Goal: Task Accomplishment & Management: Manage account settings

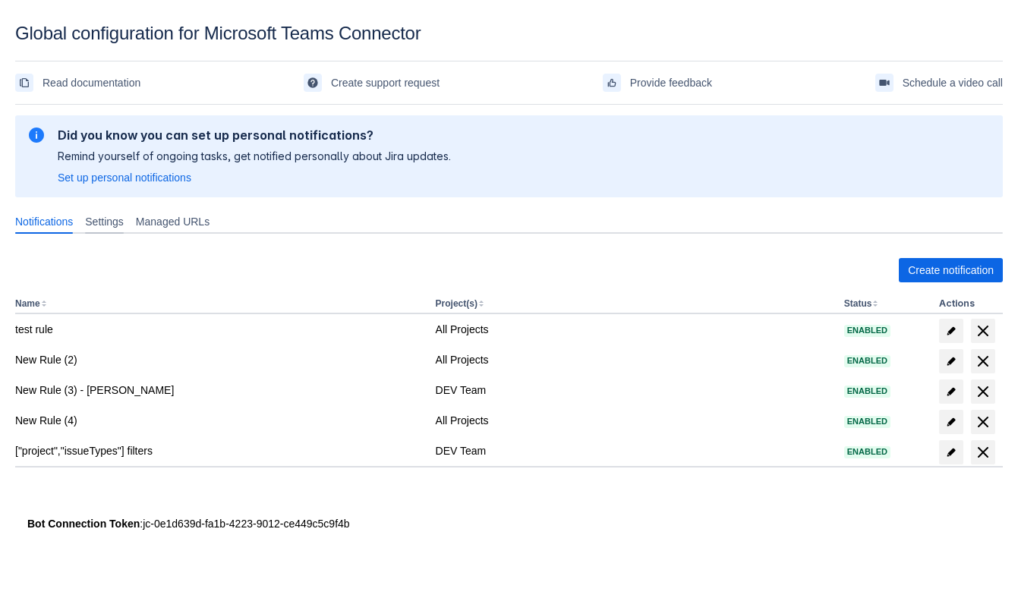
click at [123, 225] on span "Settings" at bounding box center [104, 221] width 39 height 15
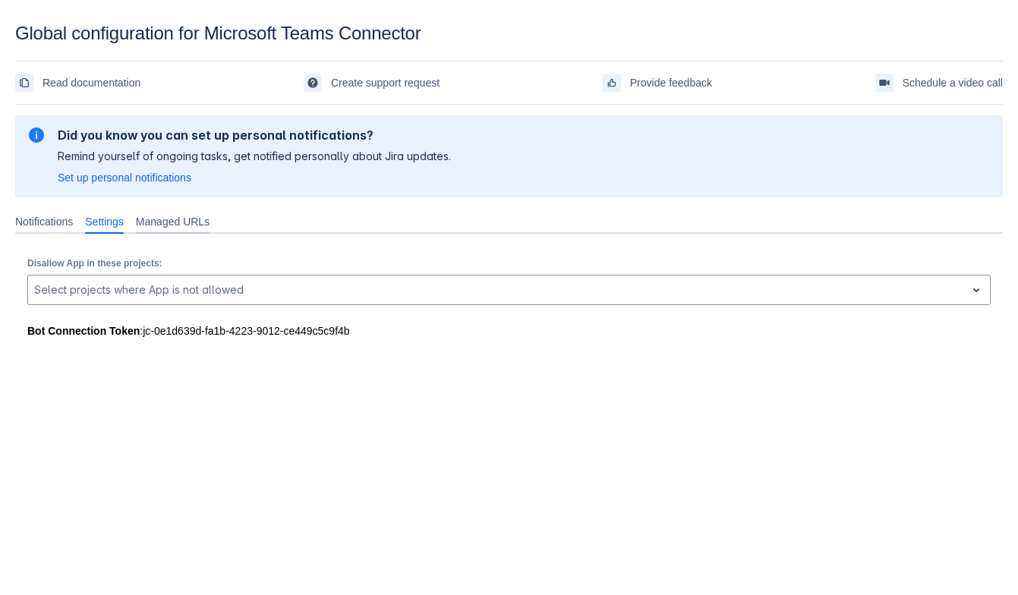
click at [168, 217] on span "Managed URLs" at bounding box center [173, 221] width 74 height 15
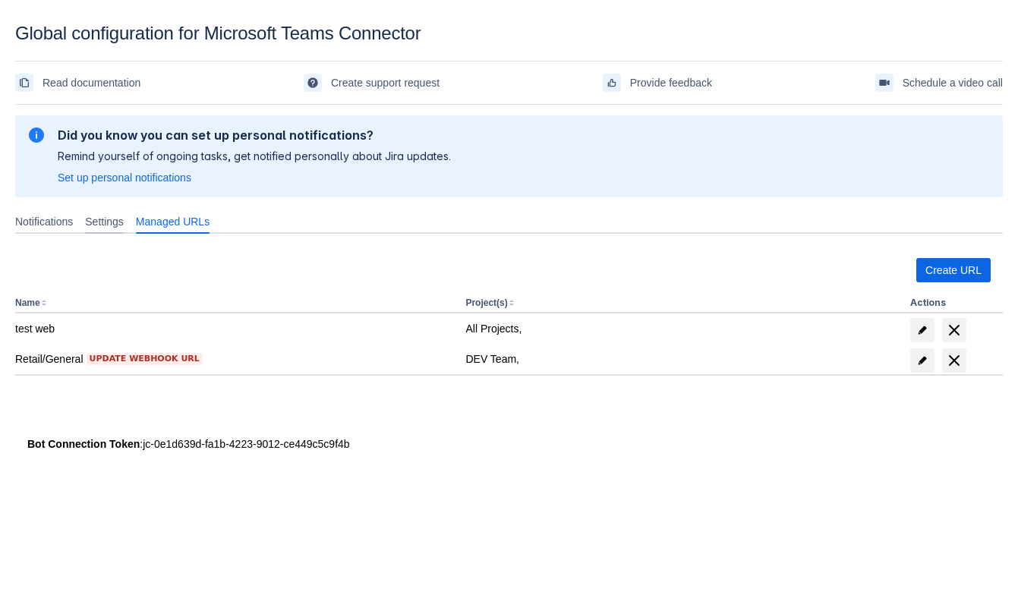
click at [124, 225] on span "Settings" at bounding box center [104, 221] width 39 height 15
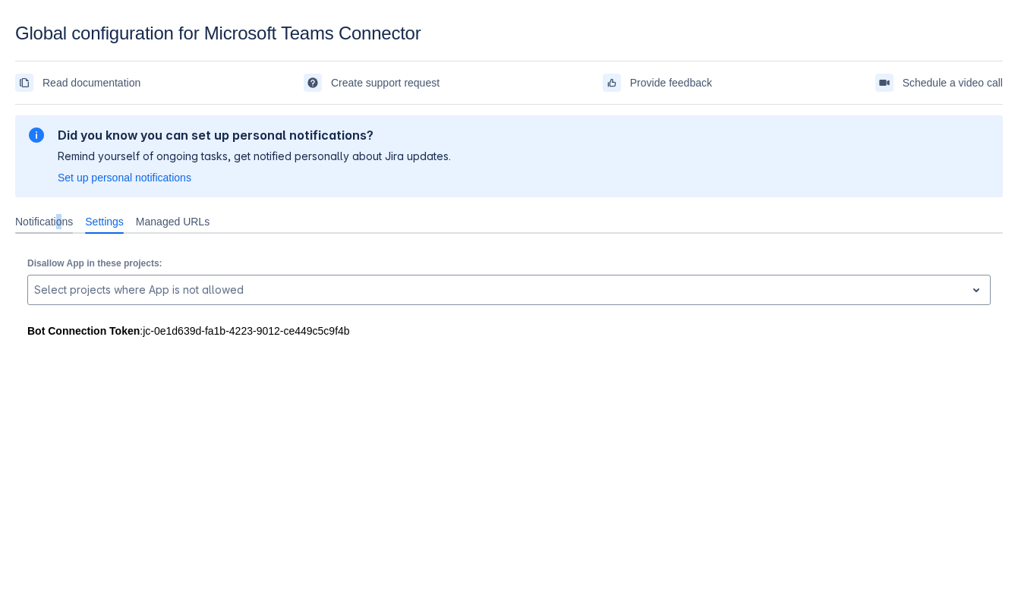
click at [65, 218] on span "Notifications" at bounding box center [44, 221] width 58 height 15
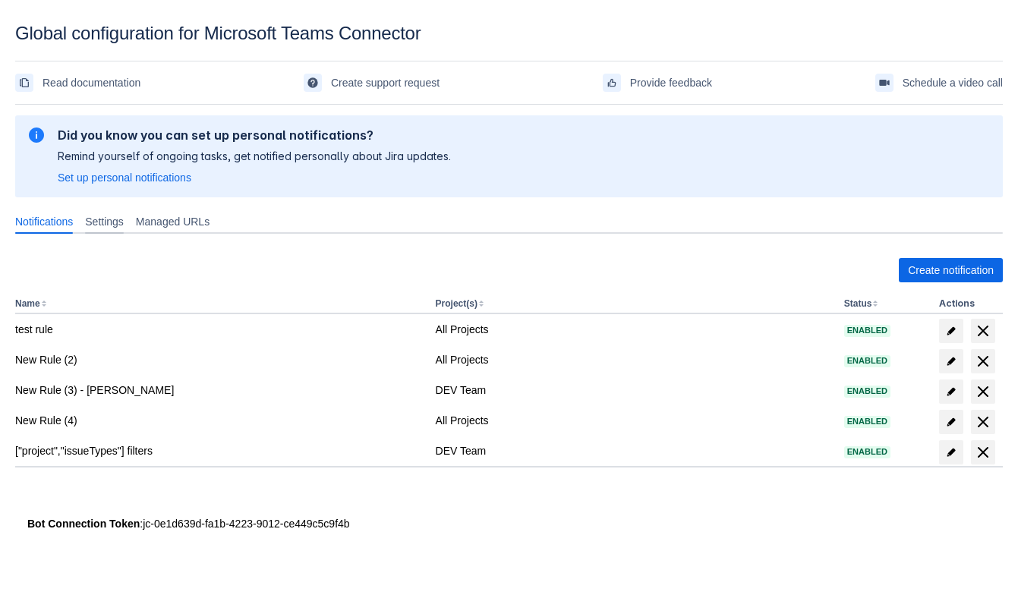
click at [110, 221] on span "Settings" at bounding box center [104, 221] width 39 height 15
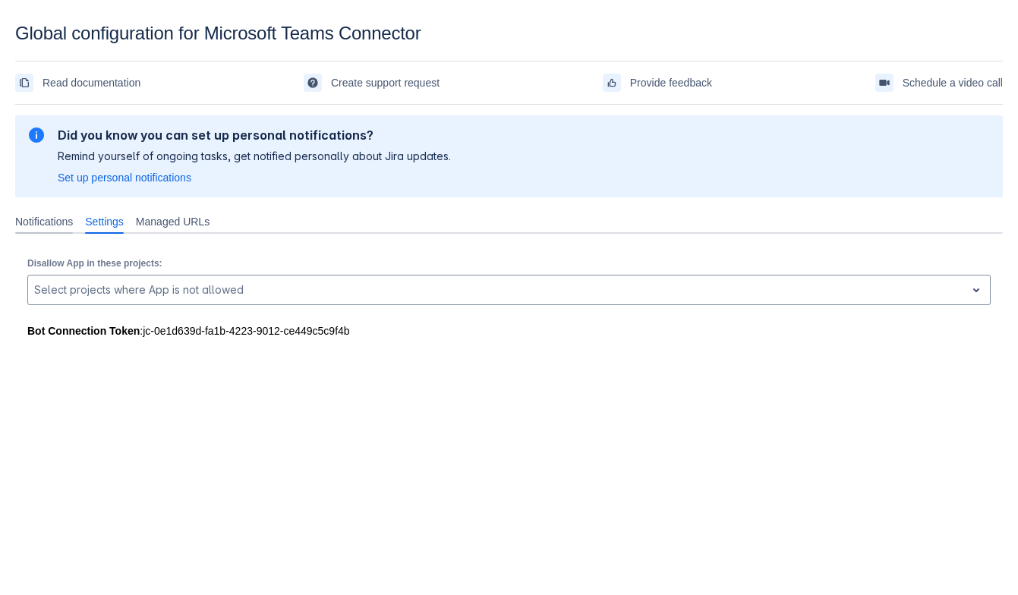
click at [73, 219] on span "Notifications" at bounding box center [44, 221] width 58 height 15
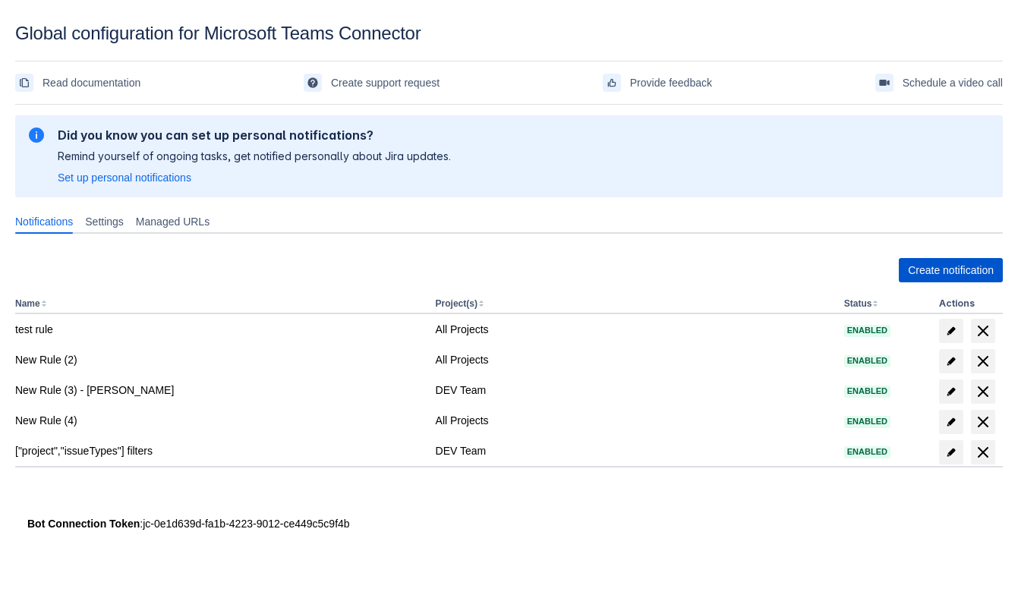
click at [922, 276] on span "Create notification" at bounding box center [951, 270] width 86 height 24
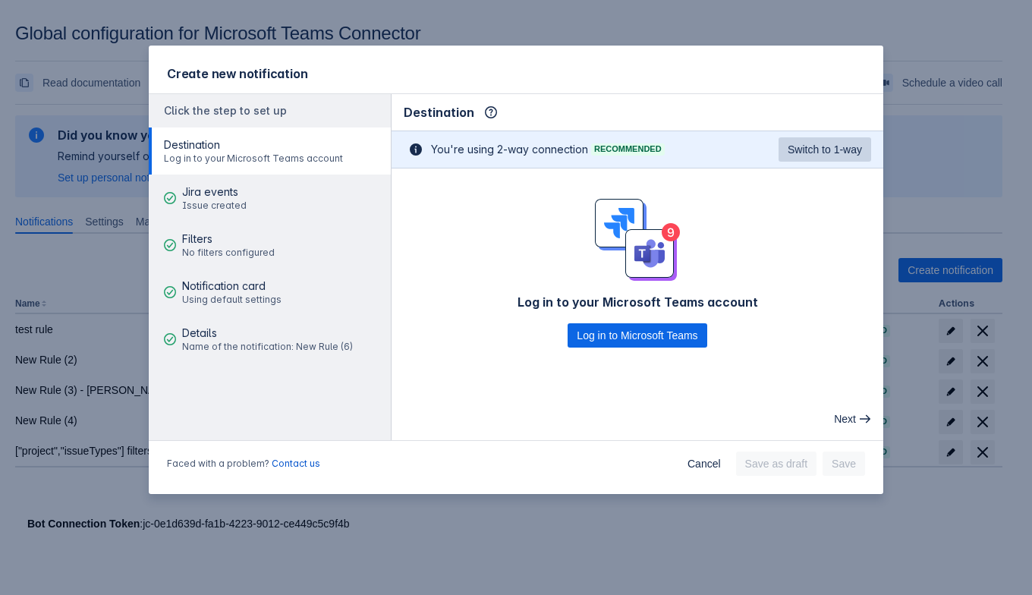
click at [814, 156] on span "Switch to 1-way" at bounding box center [825, 149] width 74 height 24
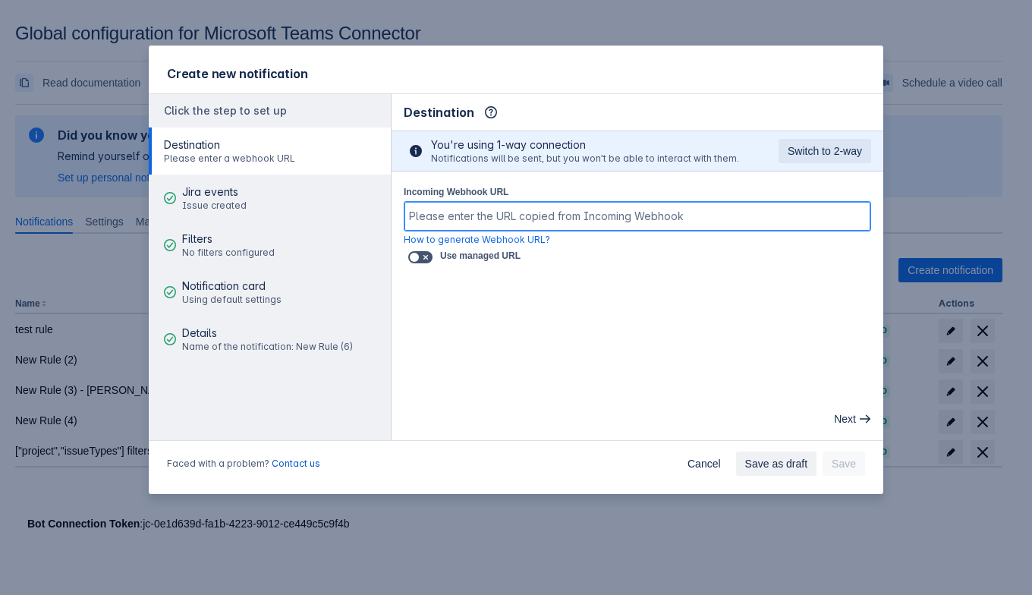
click at [641, 225] on input "Incoming Webhook URL" at bounding box center [638, 216] width 466 height 27
paste input "https://defaulte33308405f574c959b646cc6f6e032.f6.environment.api.powerplatform.…"
type input "https://defaulte33308405f574c959b646cc6f6e032.f6.environment.api.powerplatform.…"
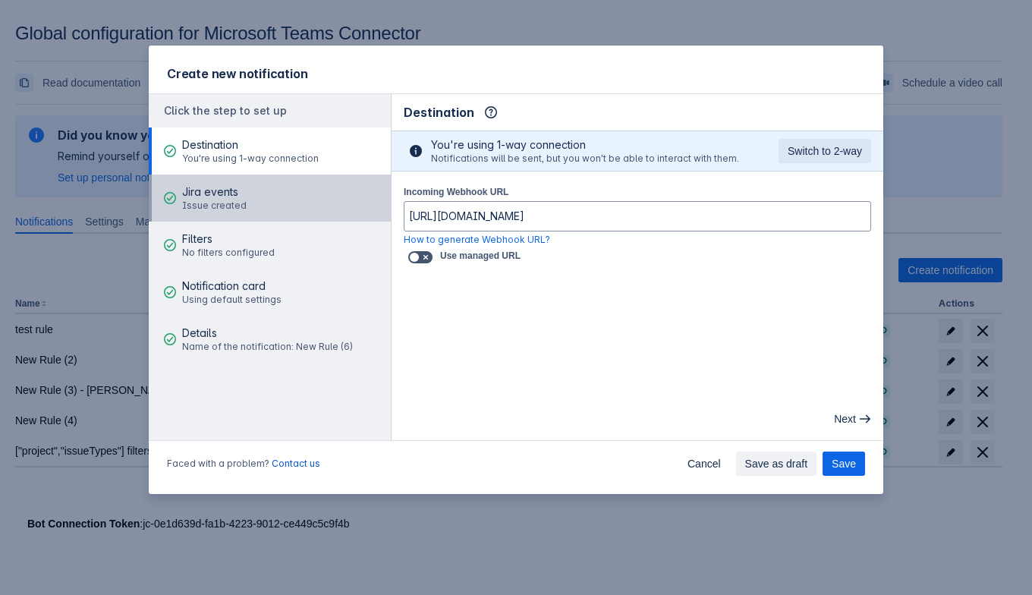
click at [258, 184] on button "Jira events Issue created" at bounding box center [270, 198] width 242 height 47
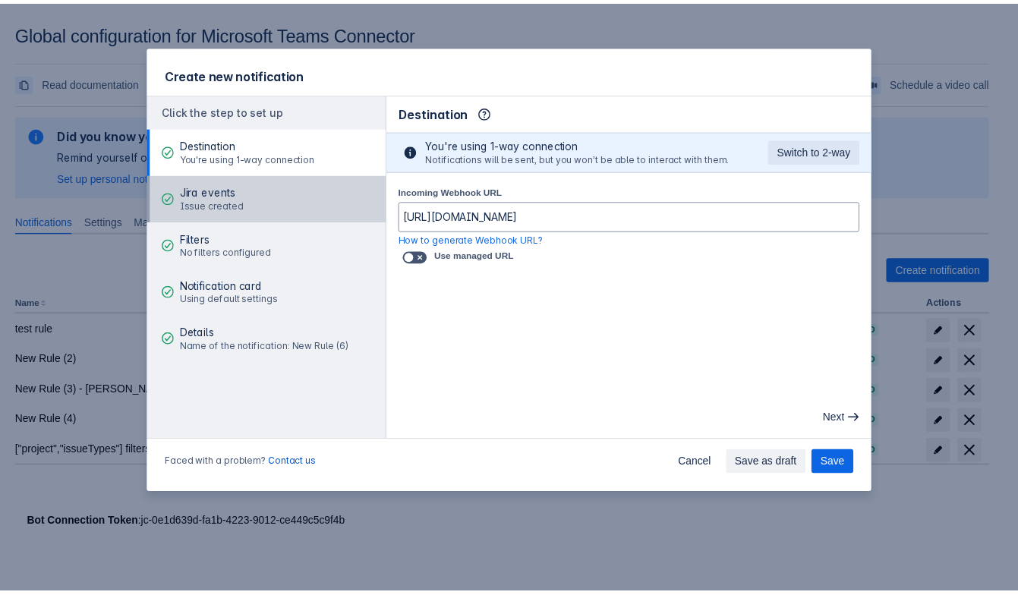
scroll to position [0, 0]
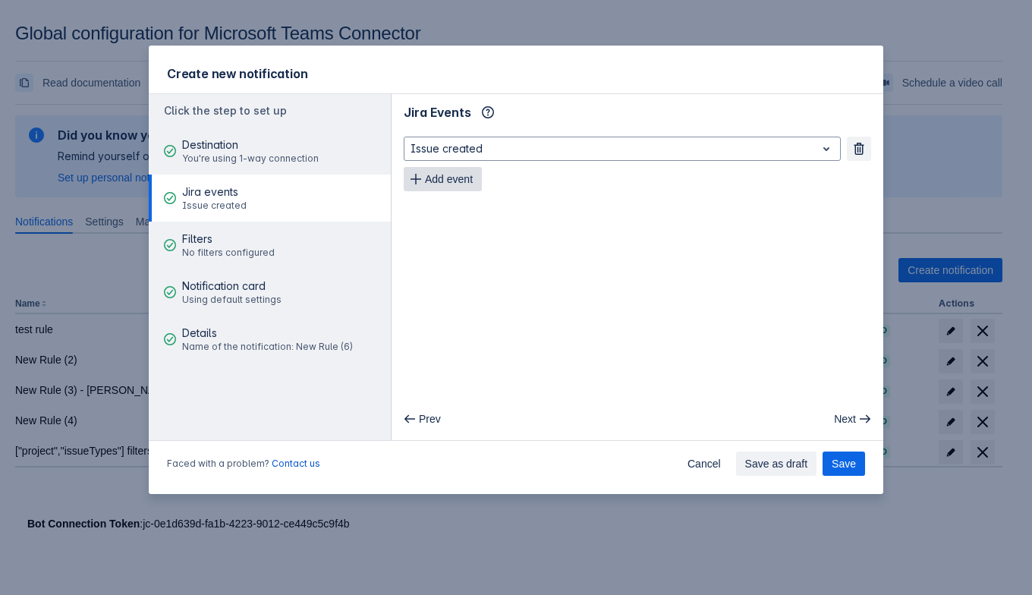
click at [468, 178] on span "Add event" at bounding box center [449, 179] width 48 height 24
click at [458, 206] on span "Add event" at bounding box center [449, 209] width 48 height 24
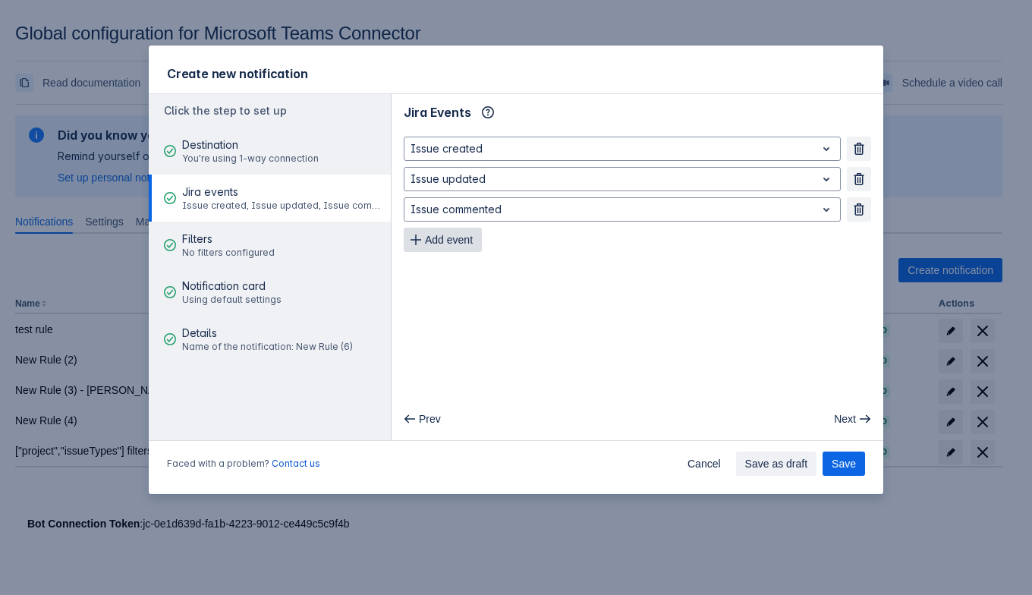
click at [467, 250] on span "Add event" at bounding box center [449, 240] width 48 height 24
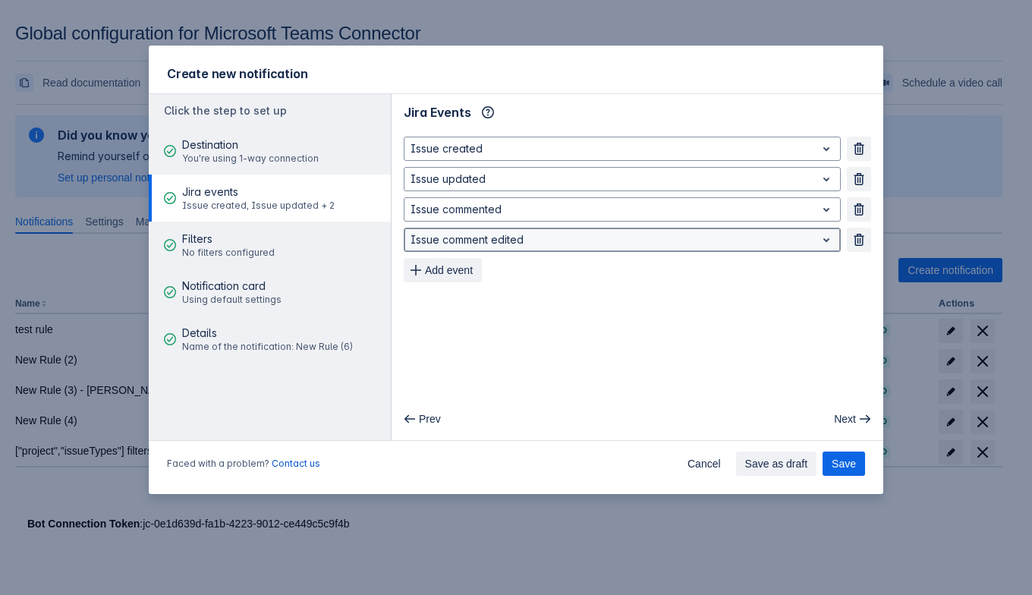
click at [829, 241] on span "open" at bounding box center [826, 240] width 18 height 18
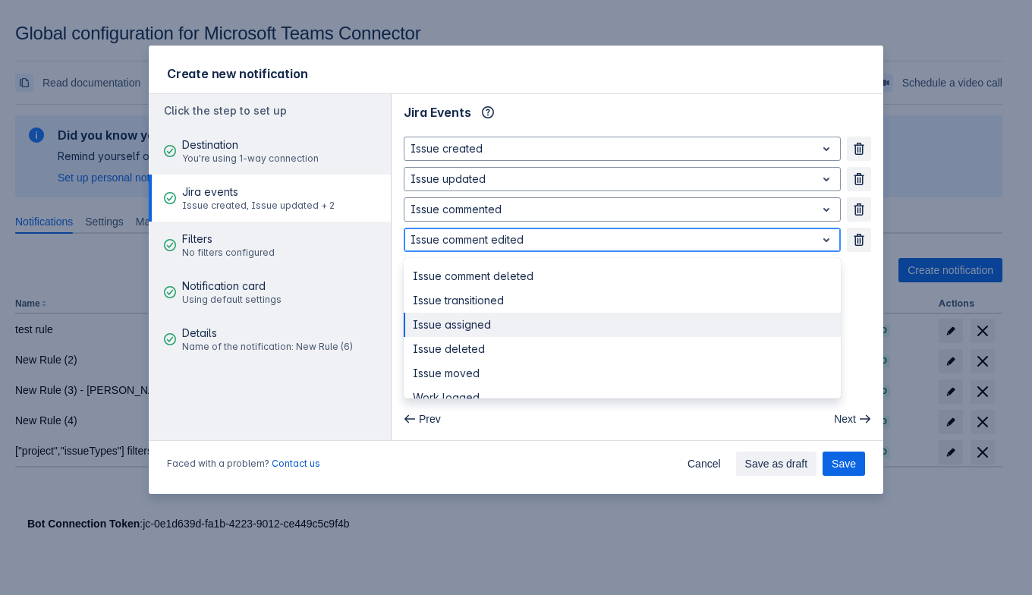
click at [677, 323] on div "Issue assigned" at bounding box center [622, 325] width 437 height 24
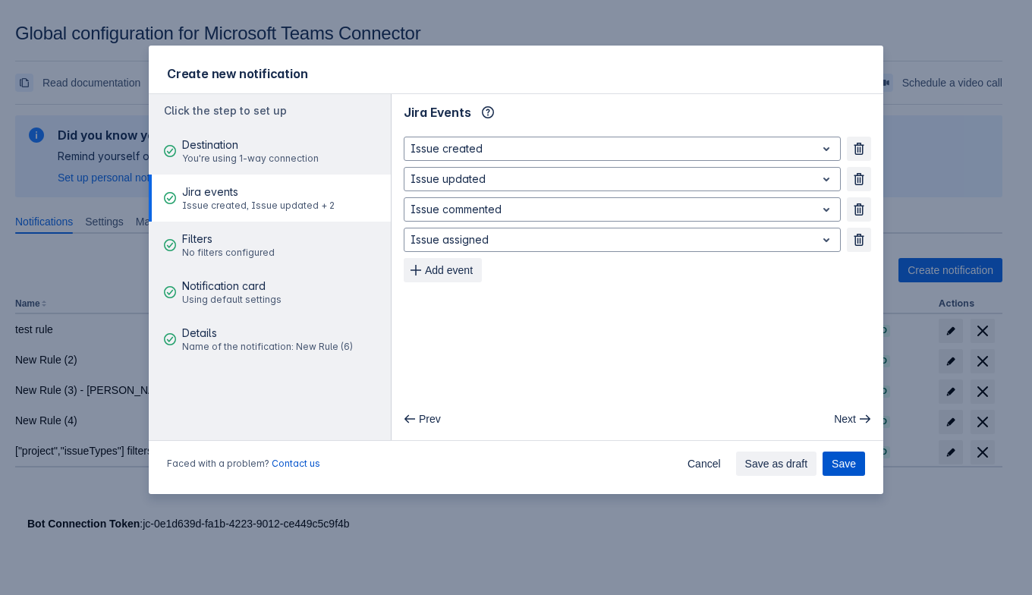
click at [833, 465] on button "Save" at bounding box center [844, 464] width 43 height 24
